Goal: Task Accomplishment & Management: Use online tool/utility

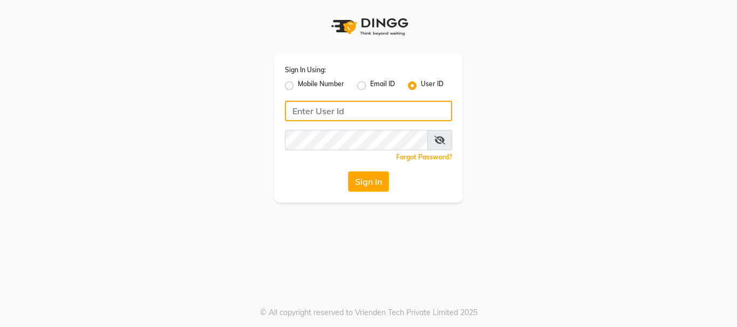
type input "8755001716"
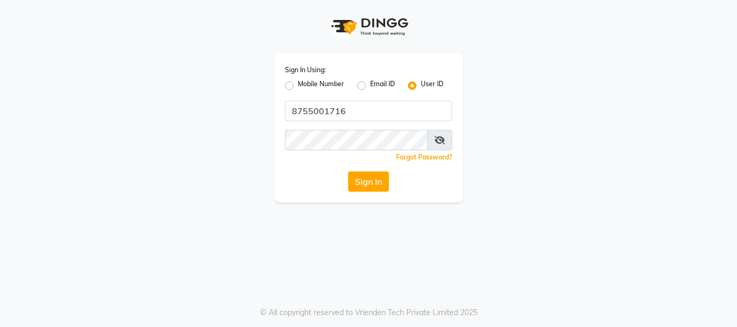
click at [331, 86] on label "Mobile Number" at bounding box center [321, 85] width 46 height 13
click at [305, 86] on input "Mobile Number" at bounding box center [301, 82] width 7 height 7
radio input "true"
radio input "false"
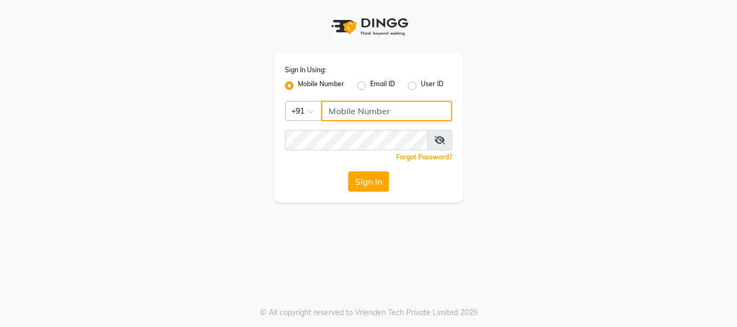
click at [348, 109] on input "Username" at bounding box center [386, 111] width 131 height 20
type input "8755001716"
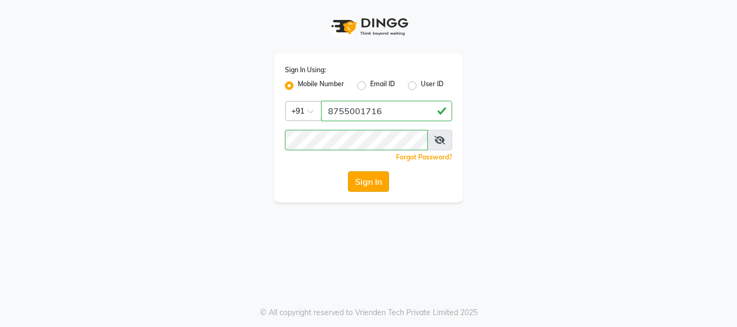
click at [365, 180] on button "Sign In" at bounding box center [368, 182] width 41 height 20
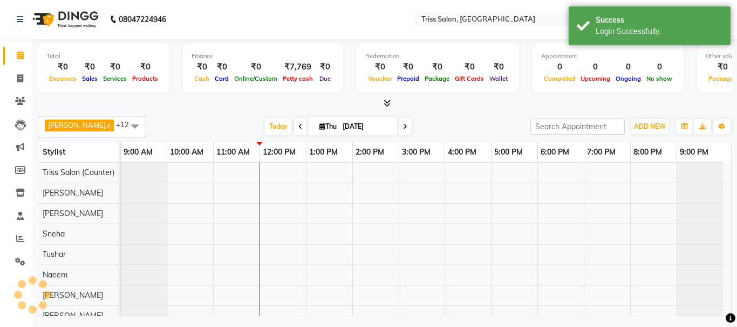
select select "en"
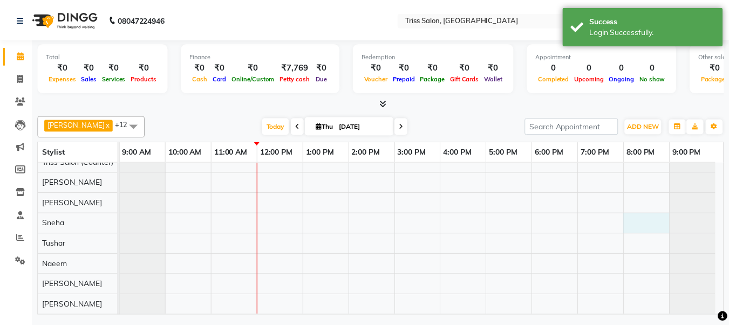
scroll to position [6, 0]
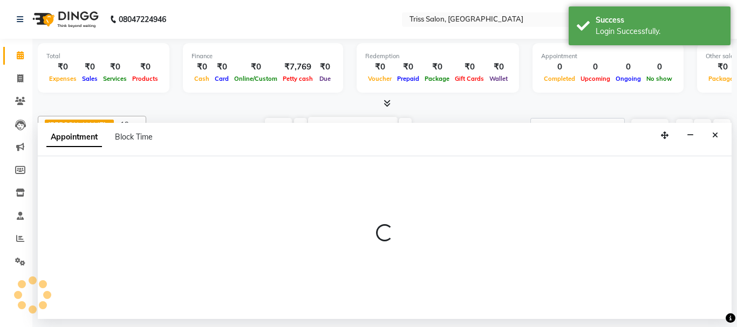
select select "40814"
select select "tentative"
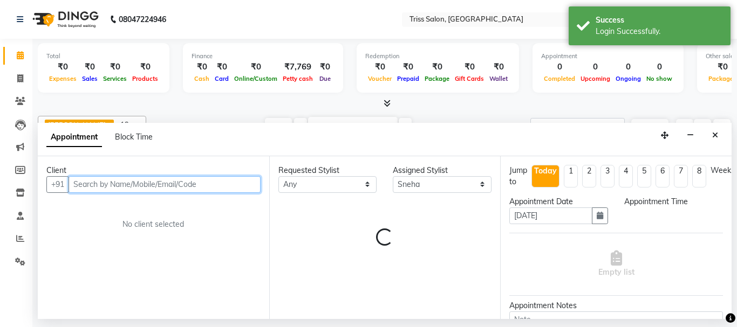
select select "1200"
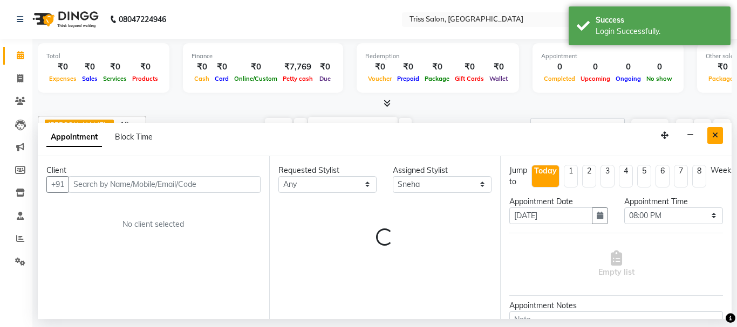
click at [720, 136] on button "Close" at bounding box center [715, 135] width 16 height 17
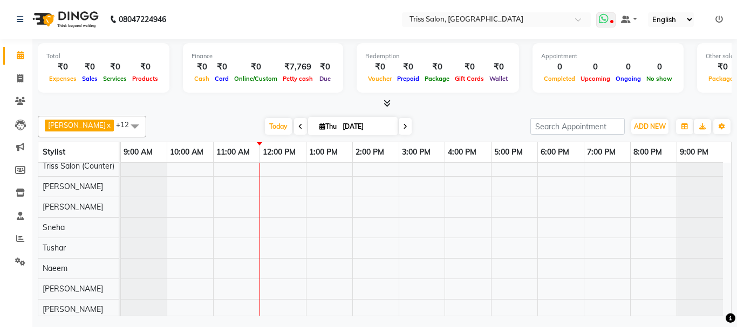
click at [613, 17] on span at bounding box center [605, 19] width 19 height 15
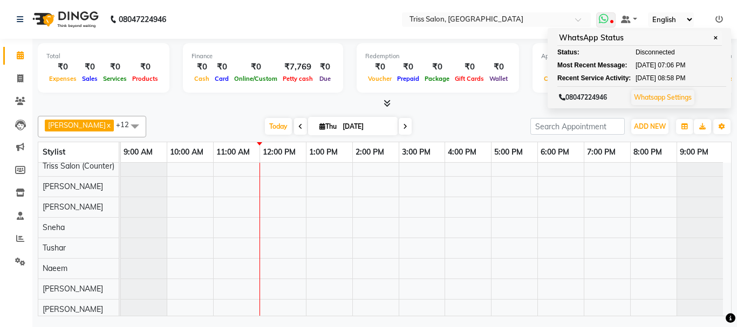
click at [718, 35] on span "✕" at bounding box center [715, 38] width 10 height 8
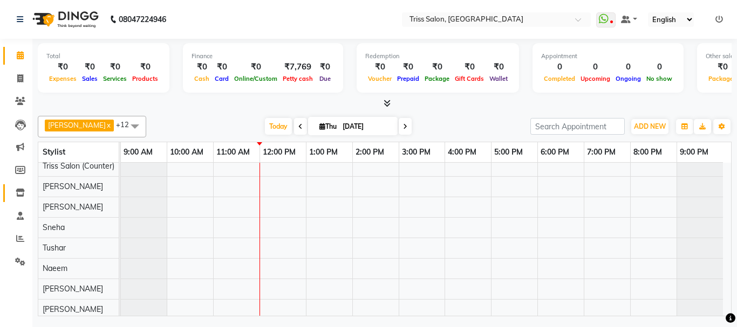
click at [20, 195] on icon at bounding box center [20, 193] width 9 height 8
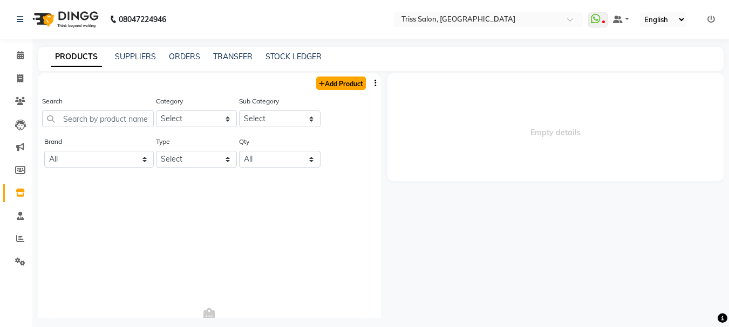
click at [331, 80] on link "Add Product" at bounding box center [341, 83] width 50 height 13
select select "true"
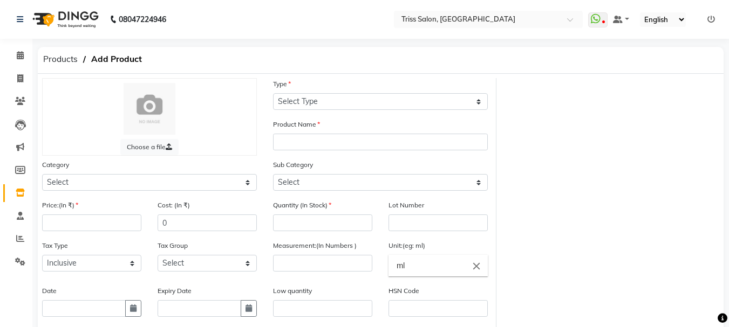
click at [13, 189] on span at bounding box center [20, 193] width 19 height 12
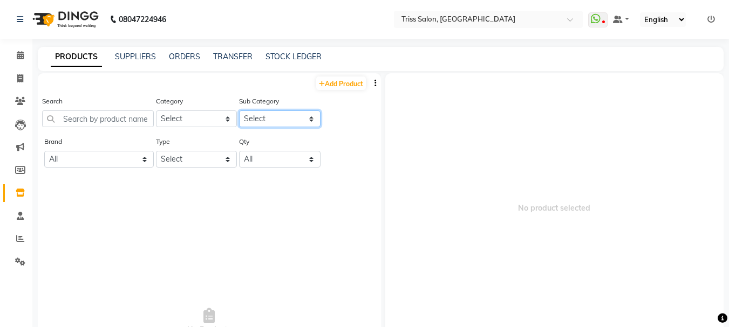
click at [284, 115] on select "Select" at bounding box center [279, 119] width 81 height 17
click at [270, 116] on select "Select" at bounding box center [279, 119] width 81 height 17
click at [303, 115] on select "Select" at bounding box center [279, 119] width 81 height 17
click at [304, 115] on select "Select" at bounding box center [279, 119] width 81 height 17
click at [7, 78] on link "Invoice" at bounding box center [16, 79] width 26 height 18
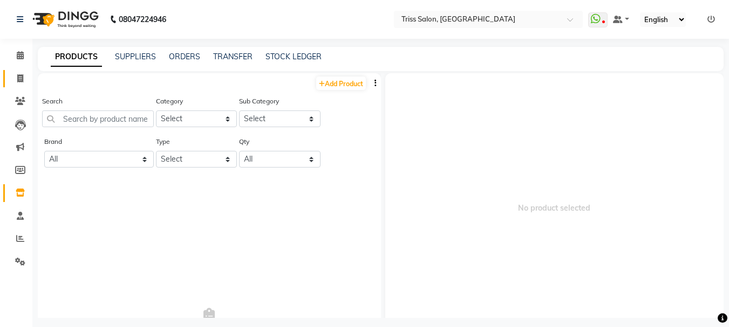
select select "service"
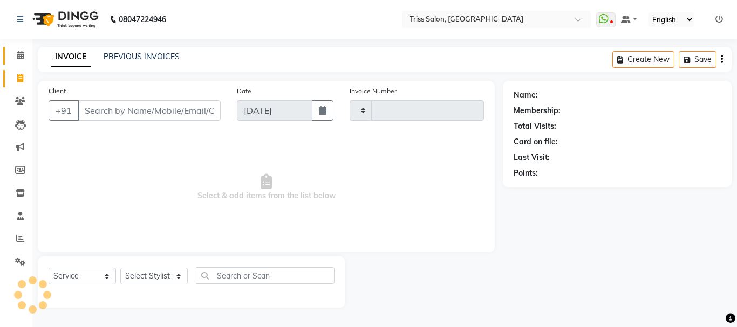
click at [15, 55] on span at bounding box center [20, 56] width 19 height 12
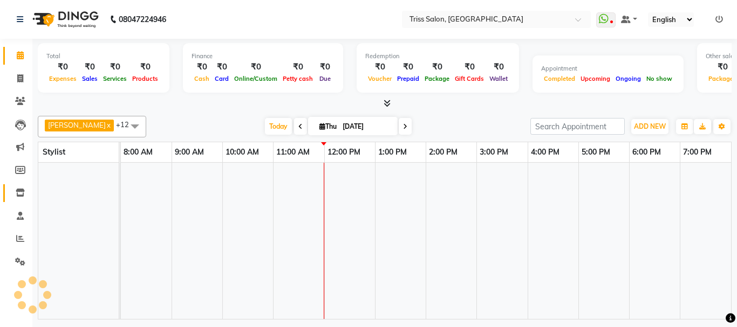
click at [17, 191] on icon at bounding box center [20, 193] width 9 height 8
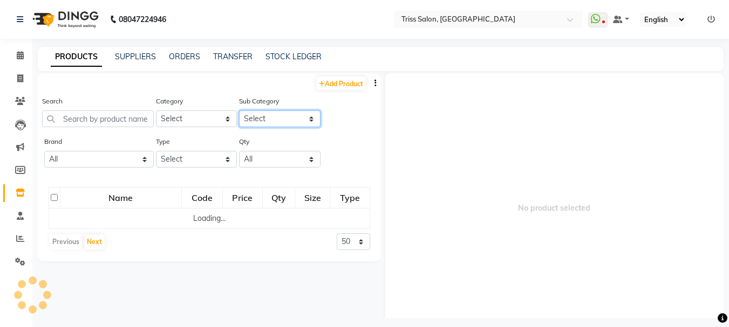
click at [310, 118] on select "Select" at bounding box center [279, 119] width 81 height 17
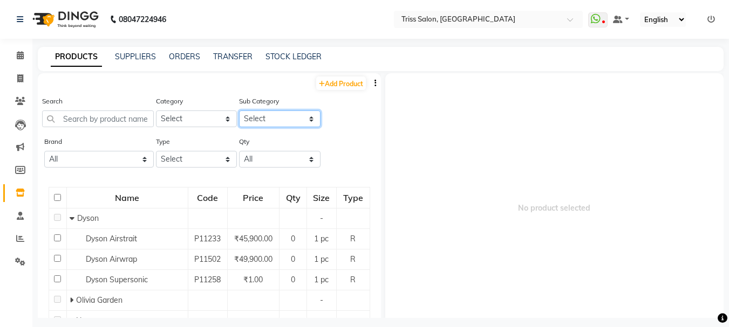
click at [269, 114] on select "Select" at bounding box center [279, 119] width 81 height 17
click at [164, 126] on select "Select PH [PERSON_NAME] Moroccan Oil 3TenX K18 Schwarzkopf Mintree Kanpeki Thal…" at bounding box center [196, 119] width 81 height 17
select select "367303350"
click at [156, 111] on select "Select PH [PERSON_NAME] Moroccan Oil 3TenX K18 Schwarzkopf Mintree Kanpeki Thal…" at bounding box center [196, 119] width 81 height 17
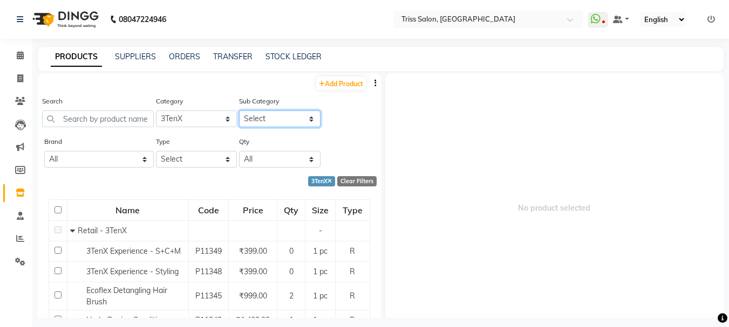
click at [264, 126] on select "Select Retail - 3TenX Salon Use - 3TenX" at bounding box center [279, 119] width 81 height 17
select select "3673033504"
click at [239, 111] on select "Select Retail - 3TenX Salon Use - 3TenX" at bounding box center [279, 119] width 81 height 17
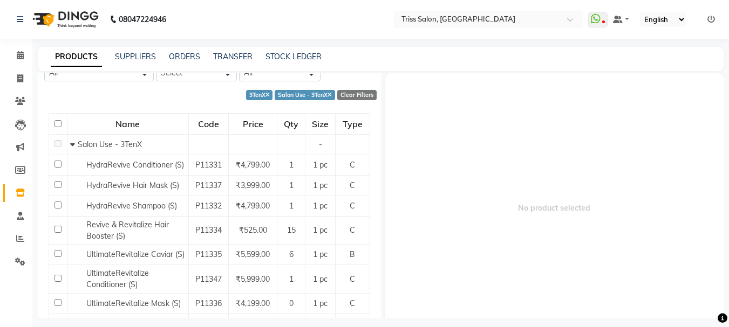
scroll to position [85, 0]
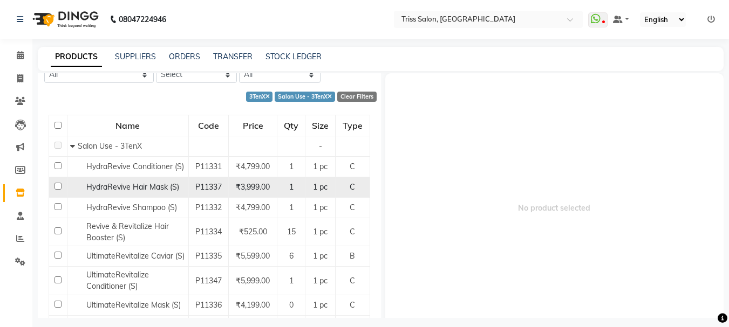
click at [56, 186] on input "checkbox" at bounding box center [57, 186] width 7 height 7
checkbox input "true"
select select
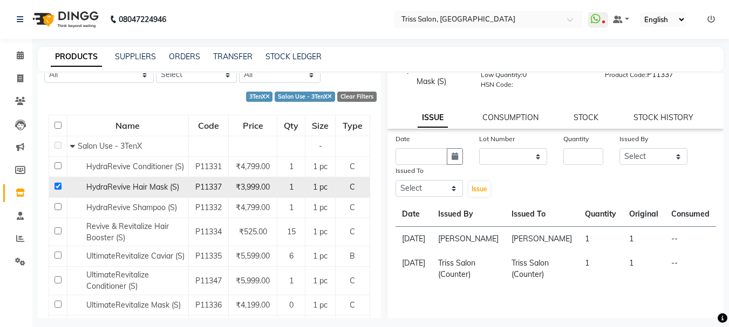
scroll to position [66, 0]
click at [455, 156] on icon "button" at bounding box center [454, 157] width 6 height 8
select select "9"
select select "2025"
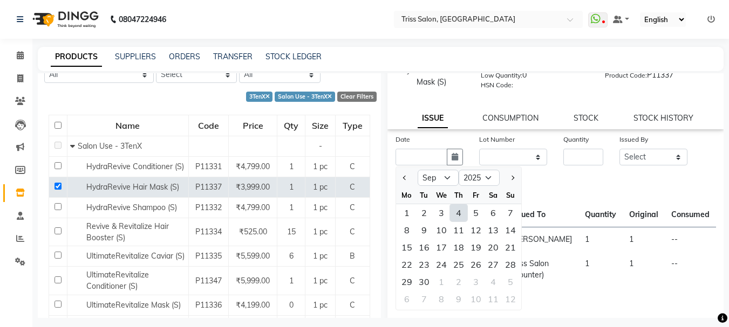
click at [460, 212] on div "4" at bounding box center [458, 212] width 17 height 17
type input "[DATE]"
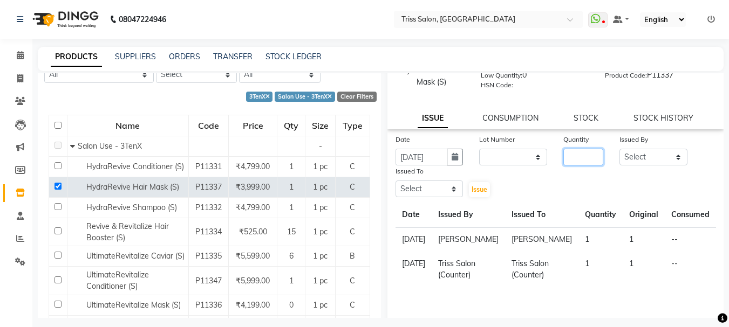
click at [586, 154] on input "number" at bounding box center [583, 157] width 40 height 17
type input "1"
click at [670, 155] on select "Select Bhim Ram [PERSON_NAME] [PERSON_NAME] (Pooja) [PERSON_NAME] [PERSON_NAME]…" at bounding box center [653, 157] width 68 height 17
select select "88367"
click at [619, 149] on select "Select Bhim Ram [PERSON_NAME] [PERSON_NAME] (Pooja) [PERSON_NAME] [PERSON_NAME]…" at bounding box center [653, 157] width 68 height 17
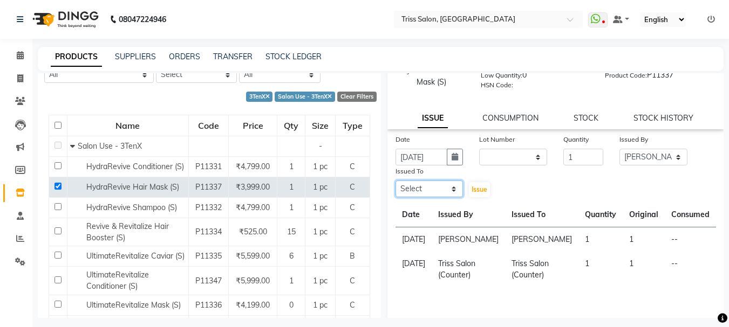
click at [448, 186] on select "Select Bhim Ram [PERSON_NAME] [PERSON_NAME] (Pooja) [PERSON_NAME] [PERSON_NAME]…" at bounding box center [429, 189] width 68 height 17
select select "23536"
click at [395, 181] on select "Select Bhim Ram [PERSON_NAME] [PERSON_NAME] (Pooja) [PERSON_NAME] [PERSON_NAME]…" at bounding box center [429, 189] width 68 height 17
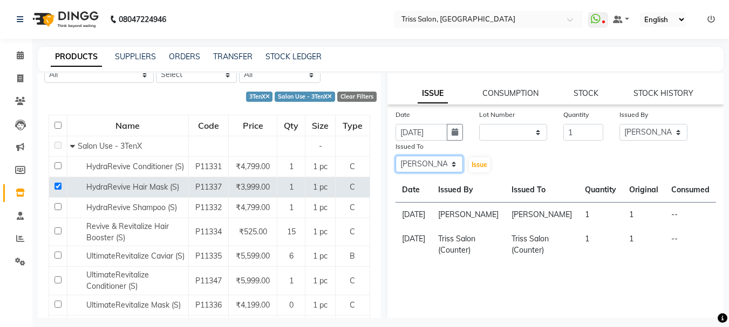
scroll to position [98, 0]
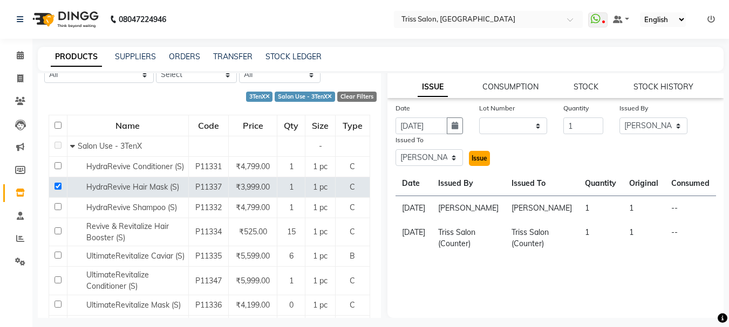
click at [477, 156] on span "Issue" at bounding box center [479, 158] width 16 height 8
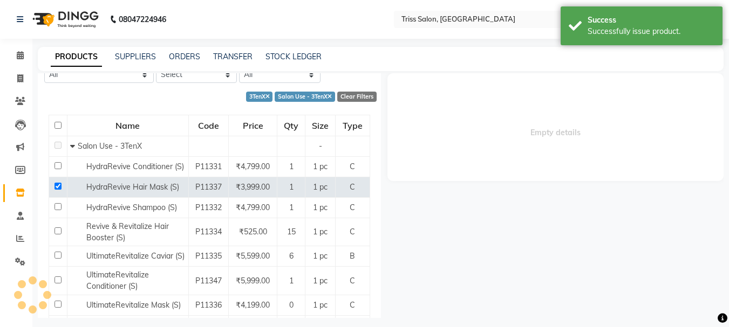
scroll to position [0, 0]
select select
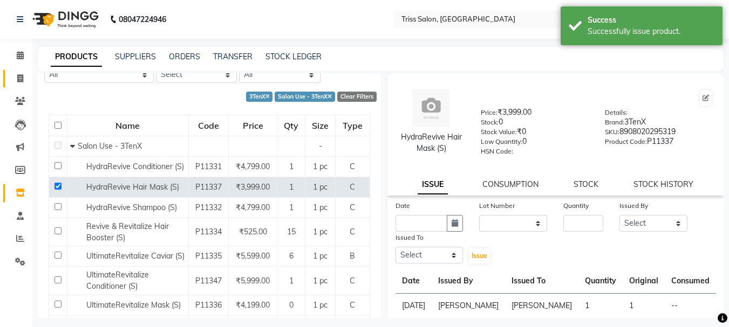
click at [18, 82] on icon at bounding box center [20, 78] width 6 height 8
select select "service"
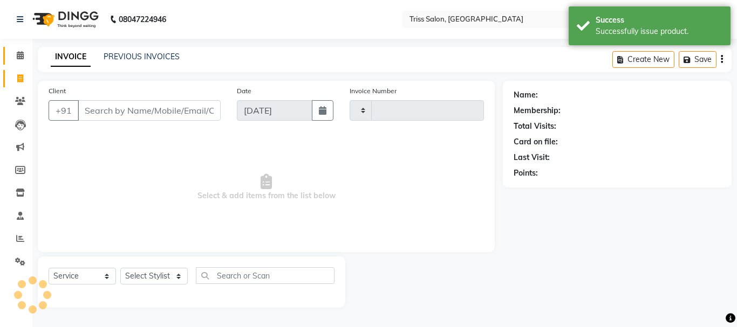
click at [17, 53] on icon at bounding box center [20, 55] width 7 height 8
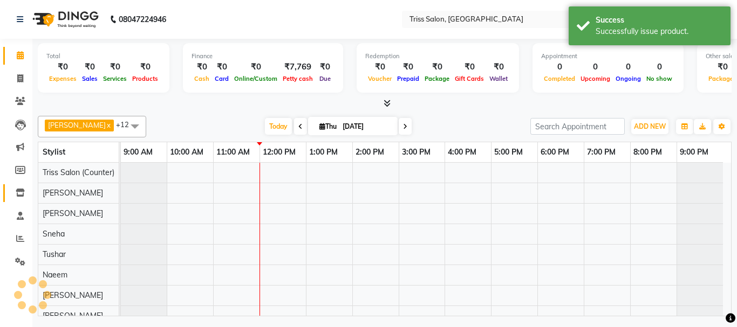
click at [13, 188] on span at bounding box center [20, 193] width 19 height 12
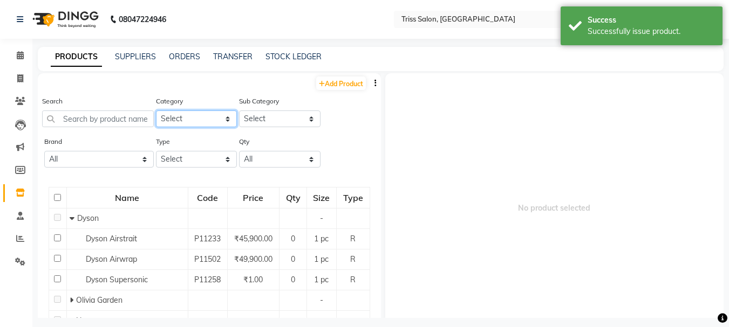
click at [218, 118] on select "Select PH [PERSON_NAME] Moroccan Oil 3TenX K18 Schwarzkopf Mintree Kanpeki Thal…" at bounding box center [196, 119] width 81 height 17
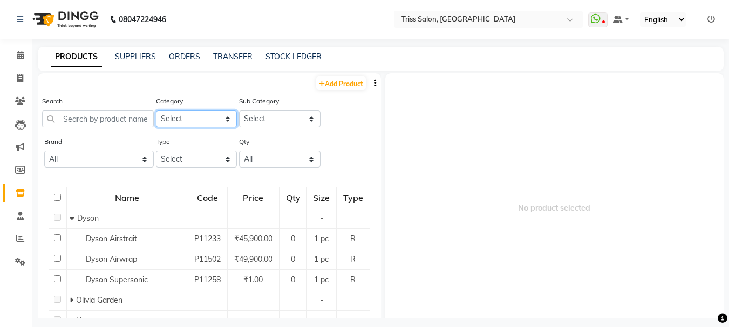
select select "367303350"
click at [156, 111] on select "Select PH [PERSON_NAME] Moroccan Oil 3TenX K18 Schwarzkopf Mintree Kanpeki Thal…" at bounding box center [196, 119] width 81 height 17
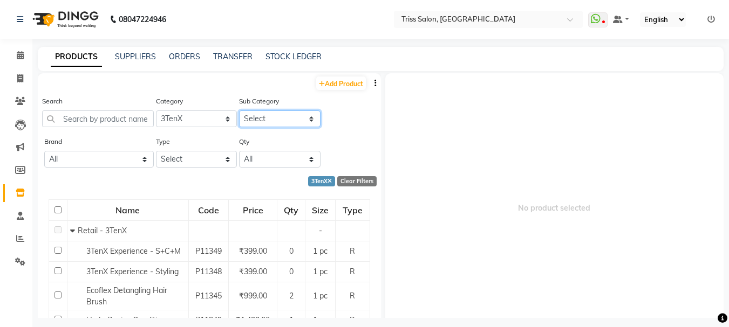
click at [278, 118] on select "Select Retail - 3TenX Salon Use - 3TenX" at bounding box center [279, 119] width 81 height 17
select select "3673033504"
click at [239, 111] on select "Select Retail - 3TenX Salon Use - 3TenX" at bounding box center [279, 119] width 81 height 17
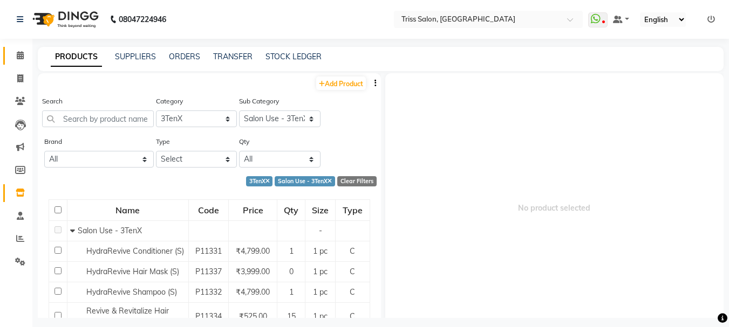
click at [22, 58] on icon at bounding box center [20, 55] width 7 height 8
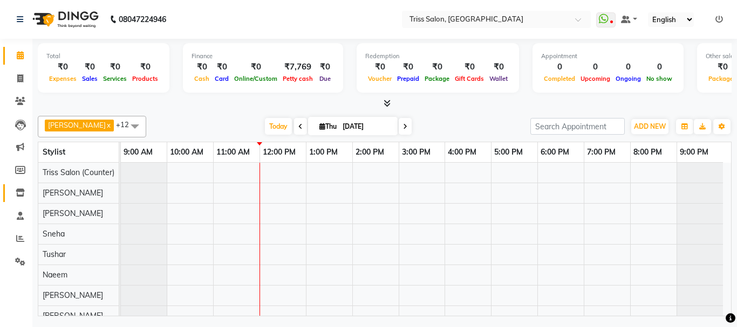
click at [17, 193] on icon at bounding box center [20, 193] width 9 height 8
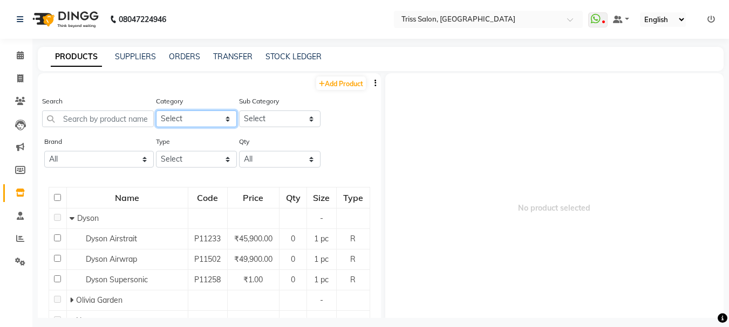
click at [206, 115] on select "Select PH [PERSON_NAME] Moroccan Oil 3TenX K18 Schwarzkopf Mintree Kanpeki Thal…" at bounding box center [196, 119] width 81 height 17
select select "367302350"
click at [156, 111] on select "Select PH [PERSON_NAME] Moroccan Oil 3TenX K18 Schwarzkopf Mintree Kanpeki Thal…" at bounding box center [196, 119] width 81 height 17
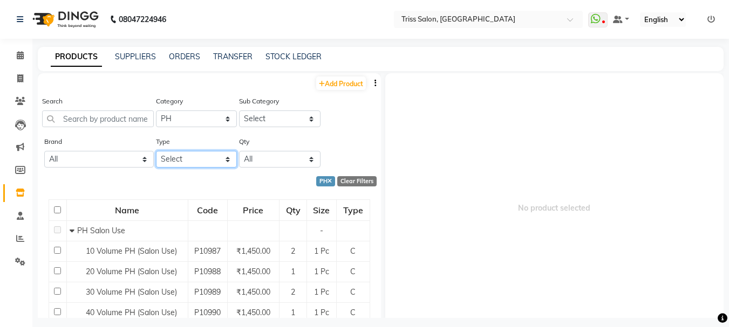
click at [199, 160] on select "Select Both Retail Consumable" at bounding box center [196, 159] width 81 height 17
click at [304, 115] on select "Select PH Salon Use PH Retail" at bounding box center [279, 119] width 81 height 17
select select "3673023501"
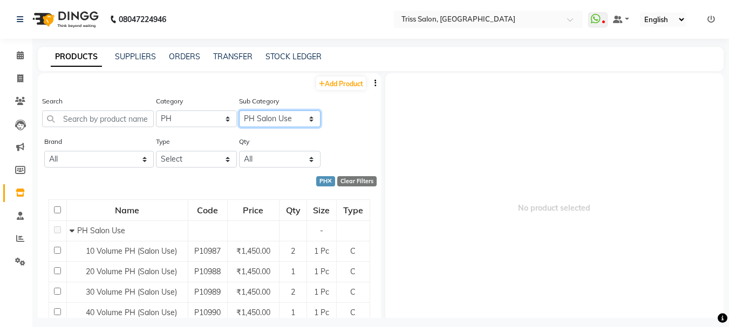
click at [239, 111] on select "Select PH Salon Use PH Retail" at bounding box center [279, 119] width 81 height 17
click at [19, 76] on icon at bounding box center [20, 78] width 6 height 8
select select "service"
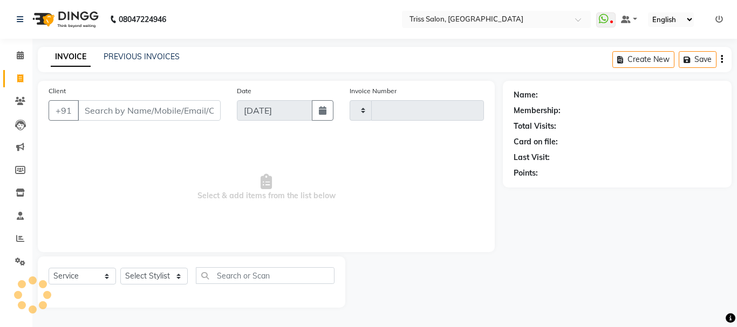
type input "1596"
select select "4304"
click at [20, 57] on icon at bounding box center [20, 55] width 7 height 8
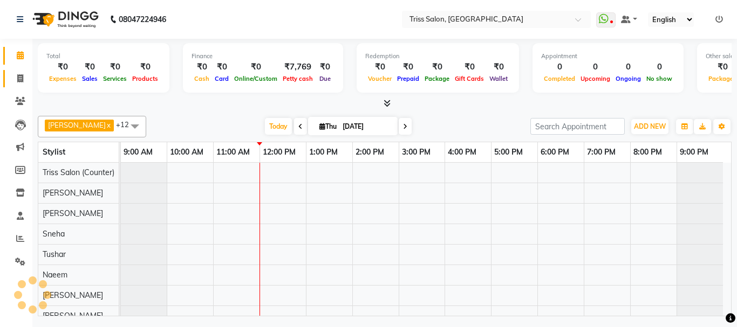
click at [20, 76] on icon at bounding box center [20, 78] width 6 height 8
select select "service"
